Goal: Information Seeking & Learning: Learn about a topic

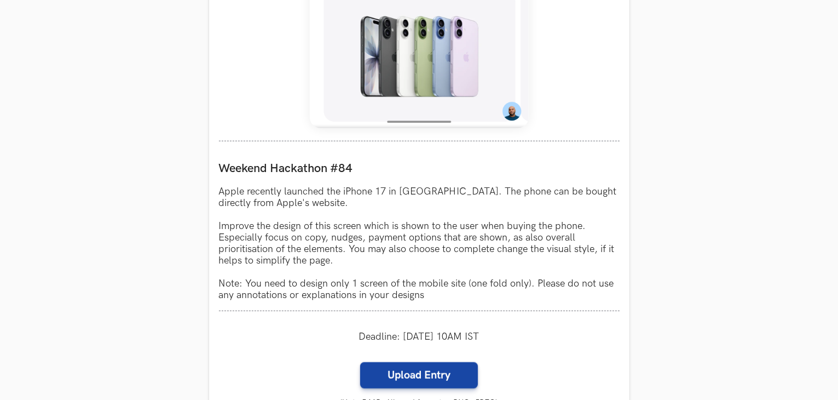
scroll to position [876, 0]
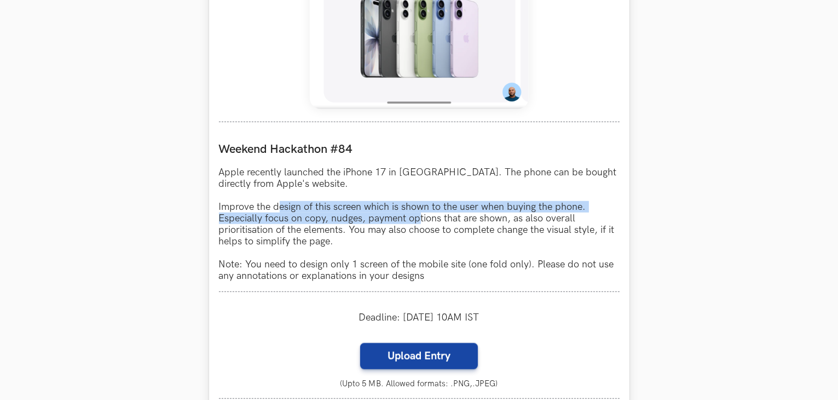
drag, startPoint x: 281, startPoint y: 207, endPoint x: 420, endPoint y: 219, distance: 139.0
click at [420, 219] on p "Apple recently launched the iPhone 17 in [GEOGRAPHIC_DATA]. The phone can be bo…" at bounding box center [419, 223] width 401 height 115
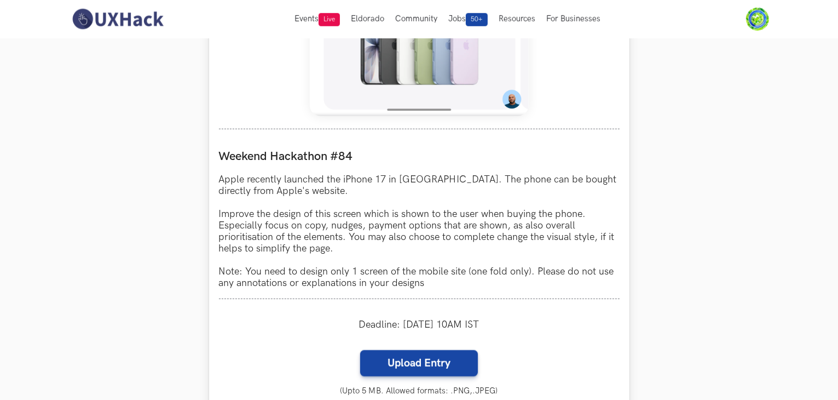
scroll to position [493, 0]
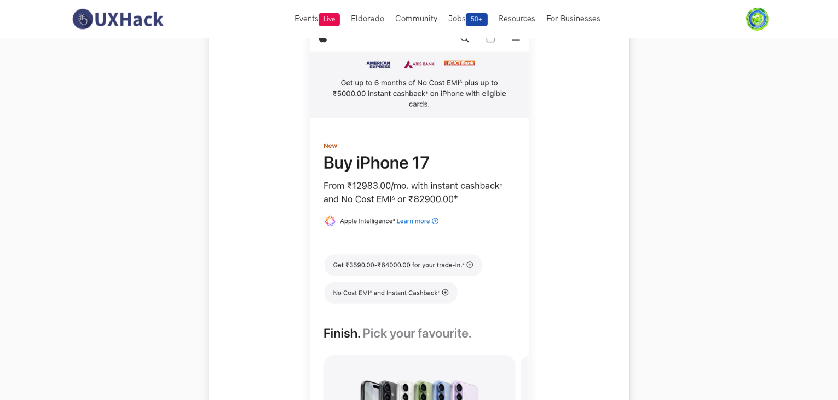
click at [369, 211] on img at bounding box center [419, 248] width 219 height 487
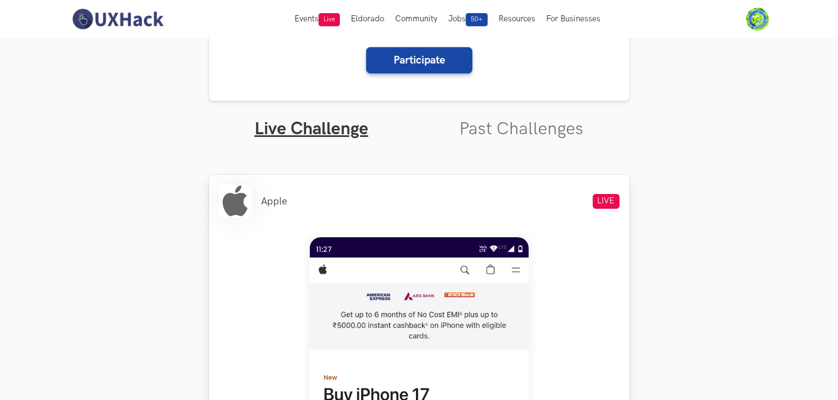
scroll to position [219, 0]
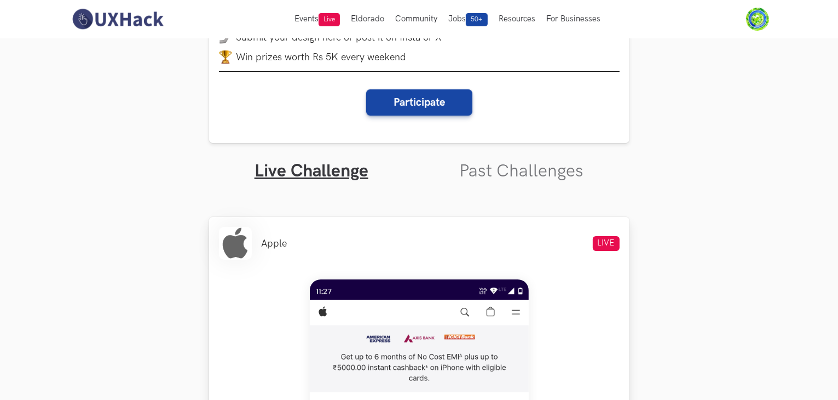
drag, startPoint x: 215, startPoint y: 240, endPoint x: 234, endPoint y: 250, distance: 21.5
drag, startPoint x: 234, startPoint y: 250, endPoint x: 256, endPoint y: 221, distance: 35.9
drag, startPoint x: 251, startPoint y: 240, endPoint x: 288, endPoint y: 238, distance: 37.8
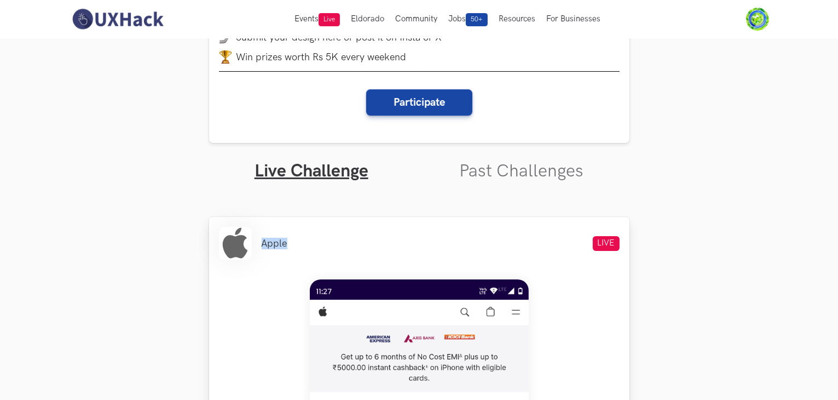
click at [288, 238] on div "Apple LIVE" at bounding box center [419, 243] width 401 height 33
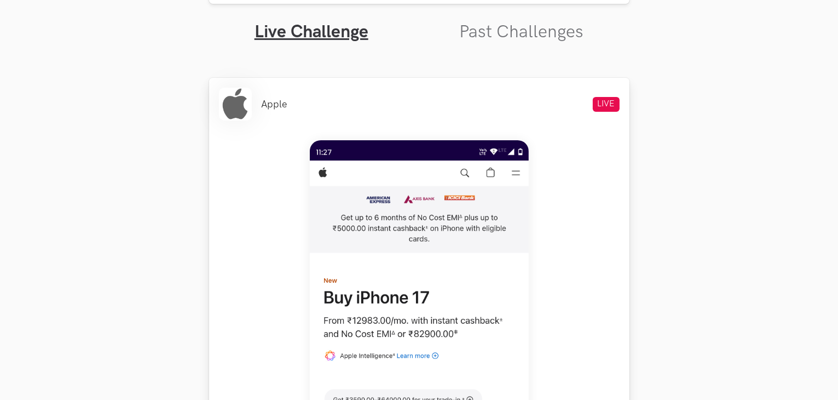
scroll to position [383, 0]
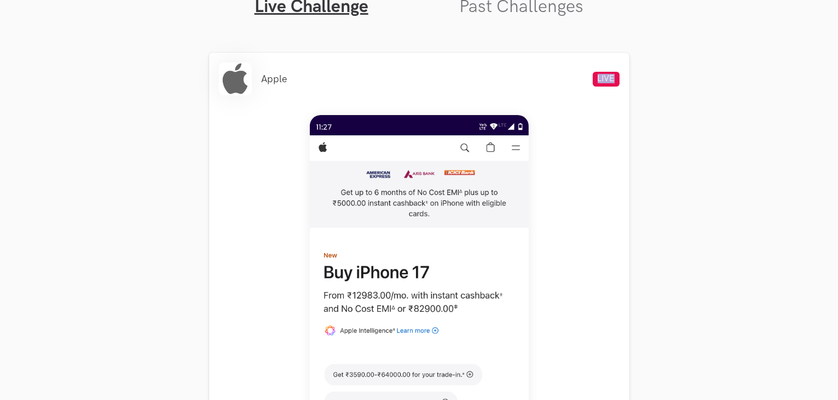
drag, startPoint x: 549, startPoint y: 51, endPoint x: 674, endPoint y: 88, distance: 130.4
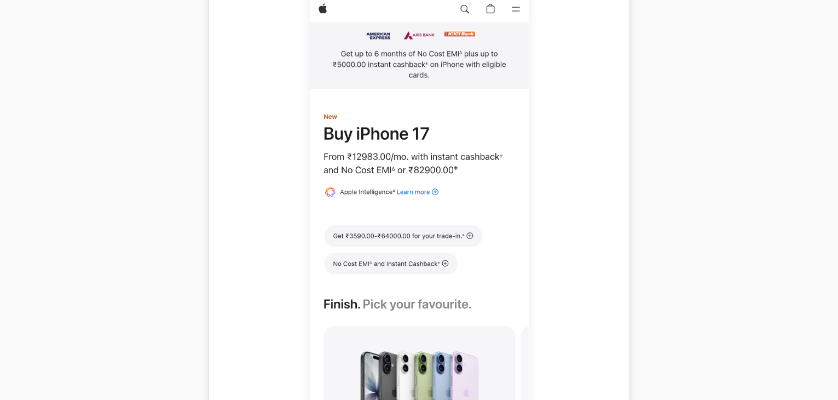
scroll to position [547, 0]
